Goal: Navigation & Orientation: Understand site structure

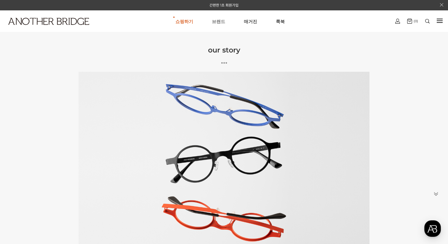
click at [221, 23] on link "브랜드" at bounding box center [218, 21] width 13 height 21
click at [253, 20] on link "매거진" at bounding box center [250, 21] width 13 height 21
